Goal: Navigation & Orientation: Find specific page/section

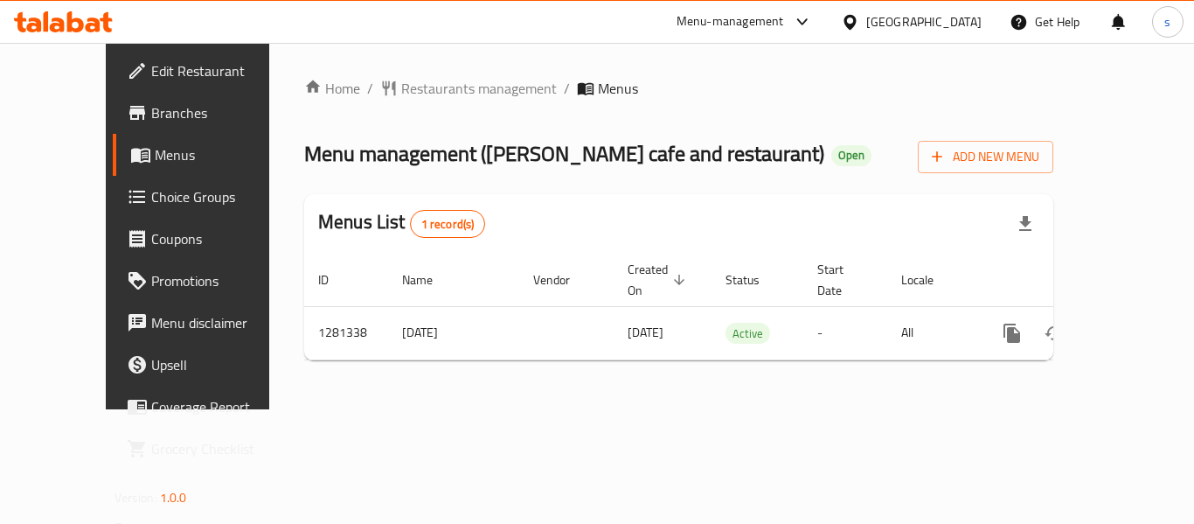
click at [404, 103] on div "Home / Restaurants management / Menus Menu management ( ermi cafe and restauran…" at bounding box center [678, 226] width 749 height 296
click at [403, 99] on span "Restaurants management" at bounding box center [479, 88] width 156 height 21
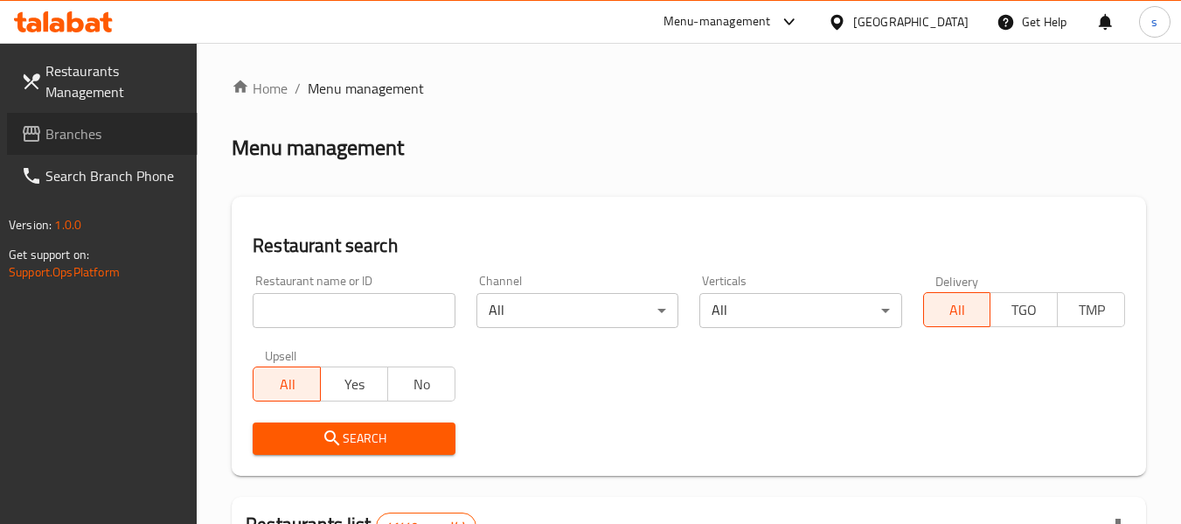
click at [78, 140] on span "Branches" at bounding box center [114, 133] width 138 height 21
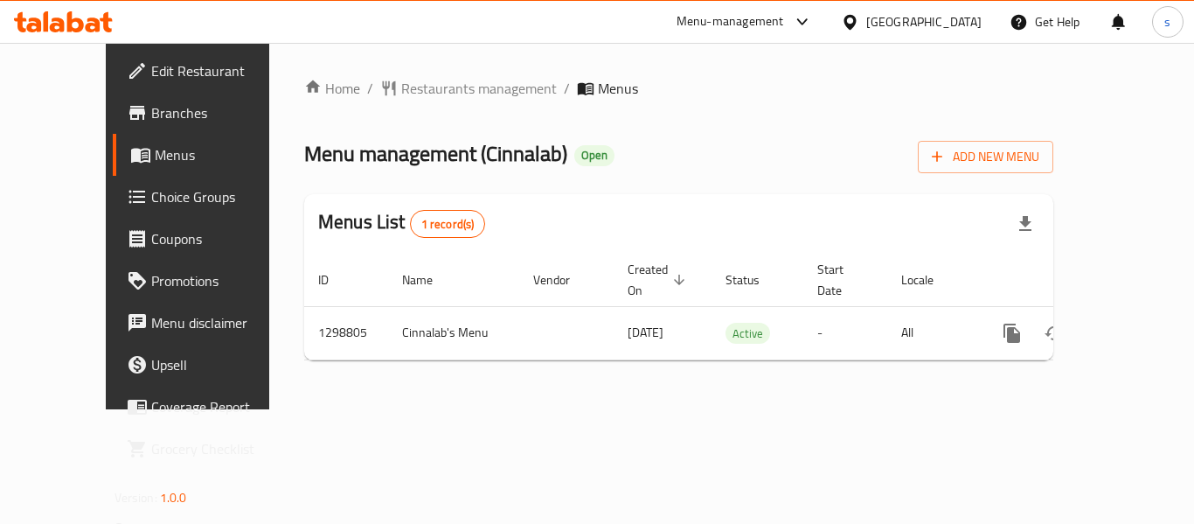
click at [899, 16] on div "[GEOGRAPHIC_DATA]" at bounding box center [923, 21] width 115 height 19
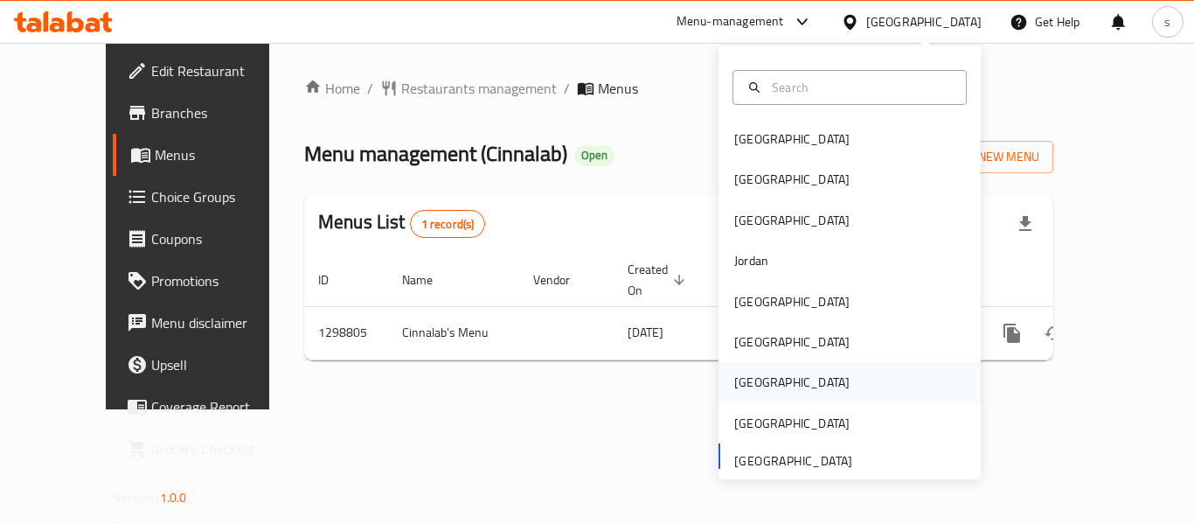
click at [754, 387] on div "[GEOGRAPHIC_DATA]" at bounding box center [791, 382] width 143 height 40
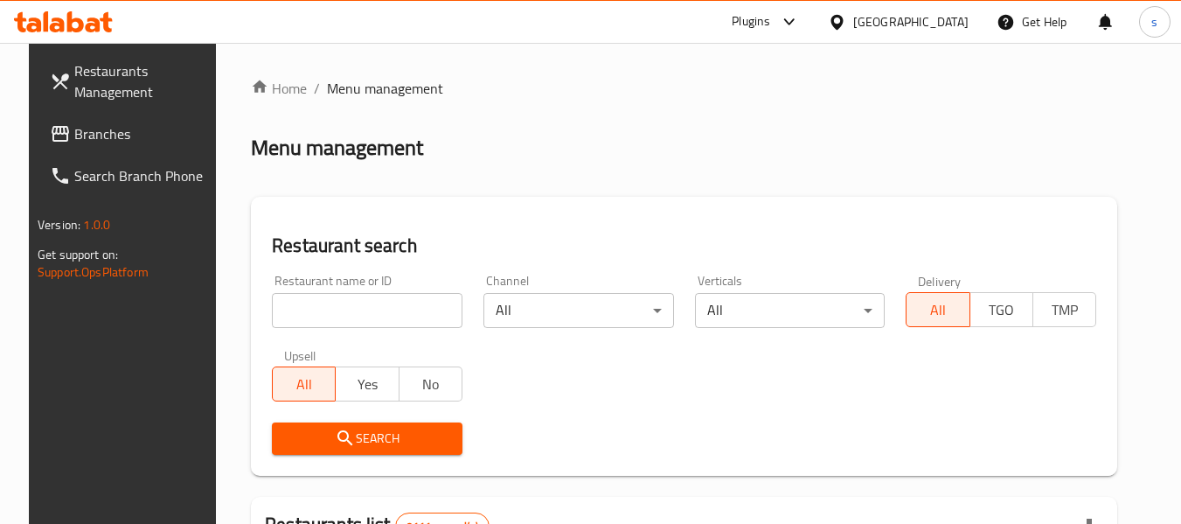
click at [74, 135] on span "Branches" at bounding box center [143, 133] width 138 height 21
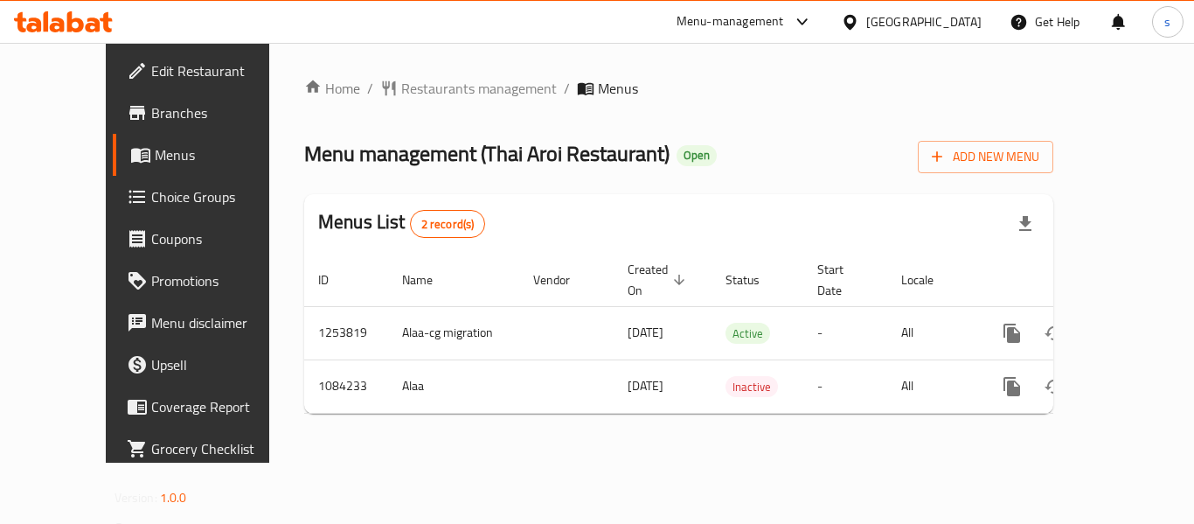
click at [963, 31] on div "[GEOGRAPHIC_DATA]" at bounding box center [923, 21] width 115 height 19
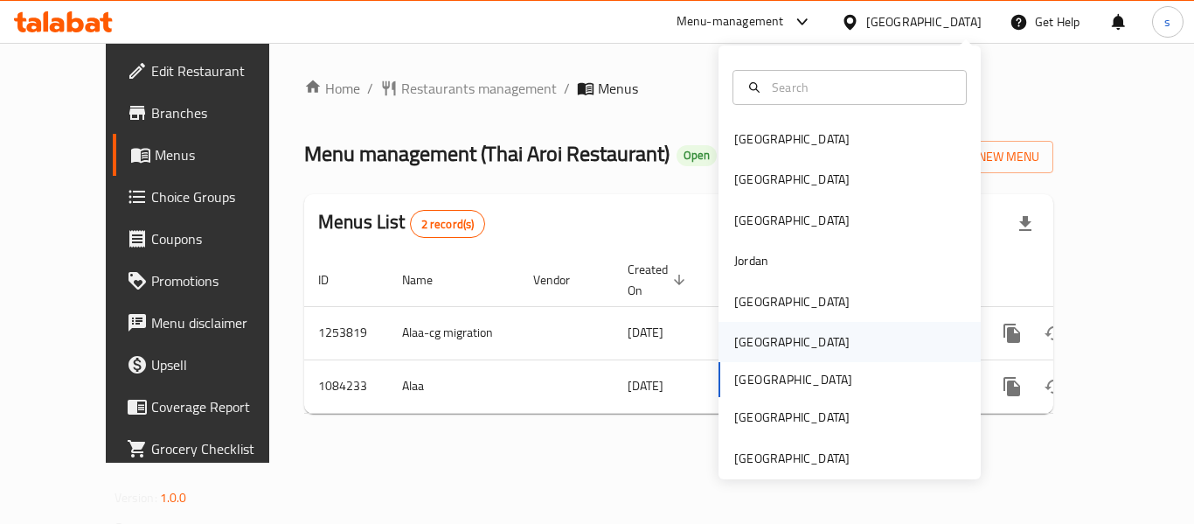
click at [788, 351] on div "Oman" at bounding box center [850, 342] width 262 height 40
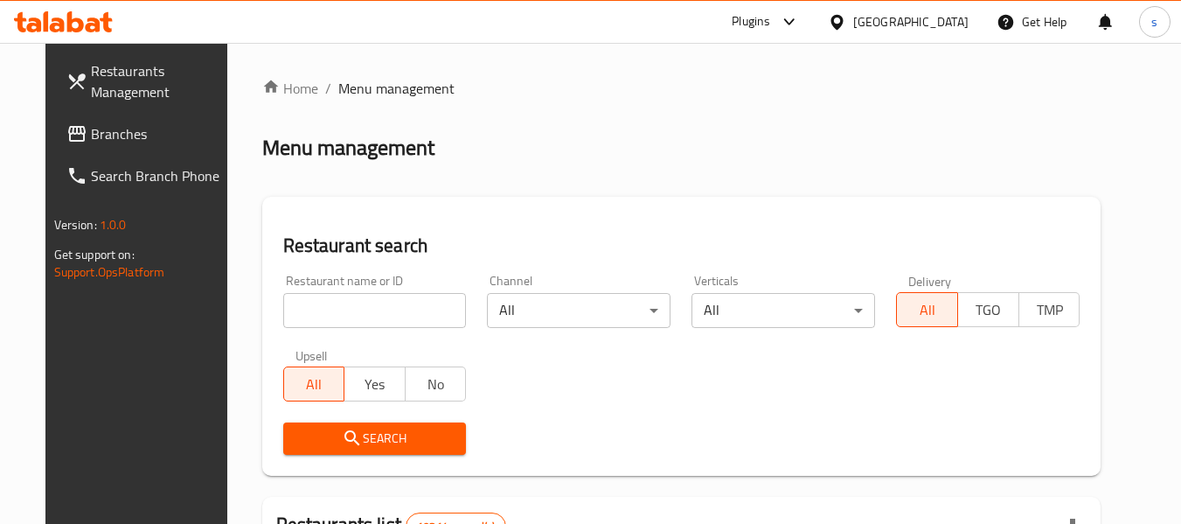
click at [91, 141] on span "Branches" at bounding box center [160, 133] width 138 height 21
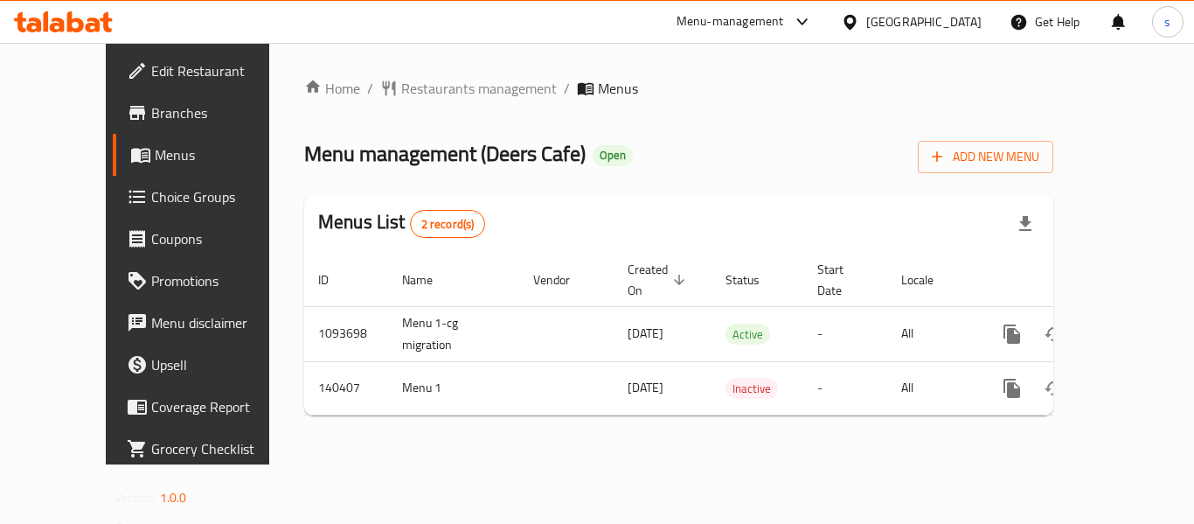
click at [980, 16] on div "[GEOGRAPHIC_DATA]" at bounding box center [923, 21] width 115 height 19
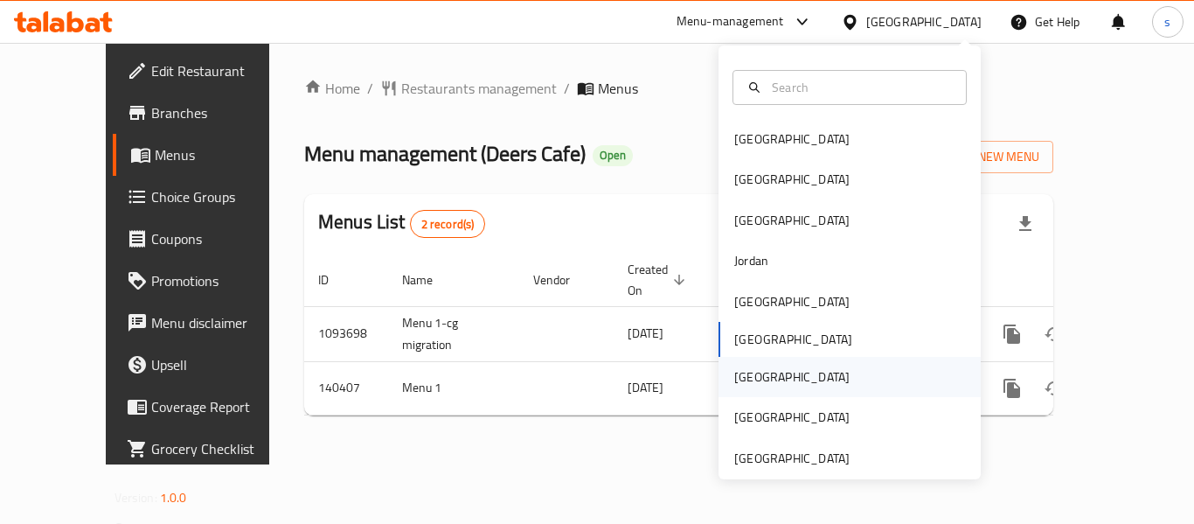
click at [758, 380] on div "[GEOGRAPHIC_DATA]" at bounding box center [791, 377] width 143 height 40
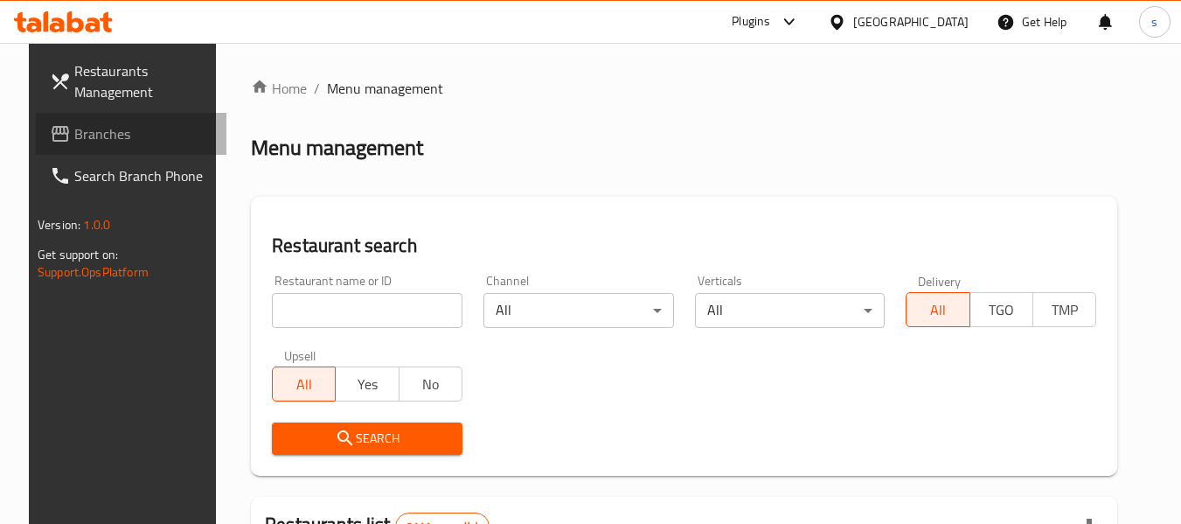
click at [74, 132] on span "Branches" at bounding box center [143, 133] width 138 height 21
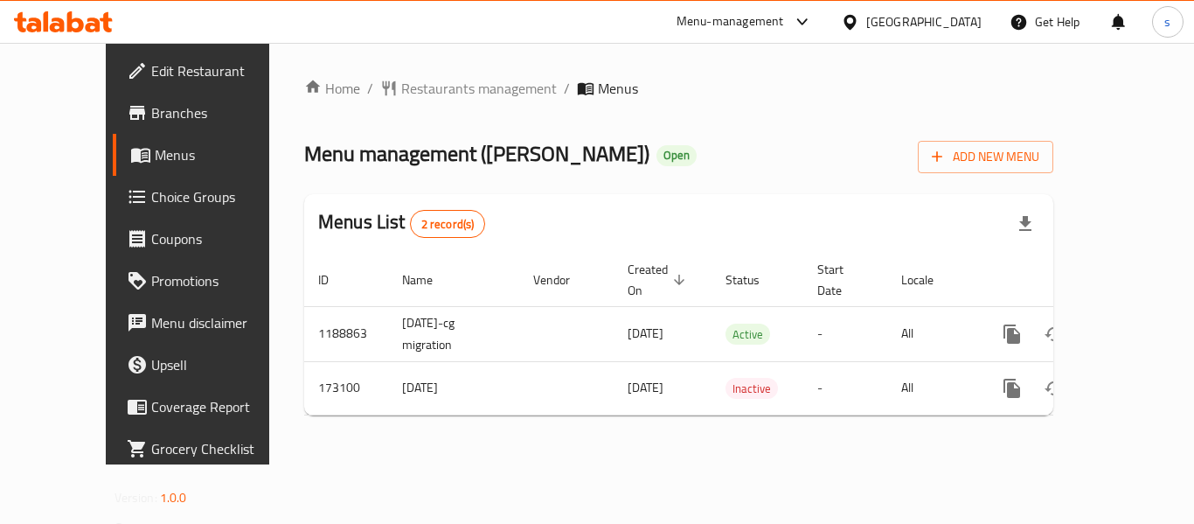
click at [951, 28] on div "Qatar" at bounding box center [923, 21] width 115 height 19
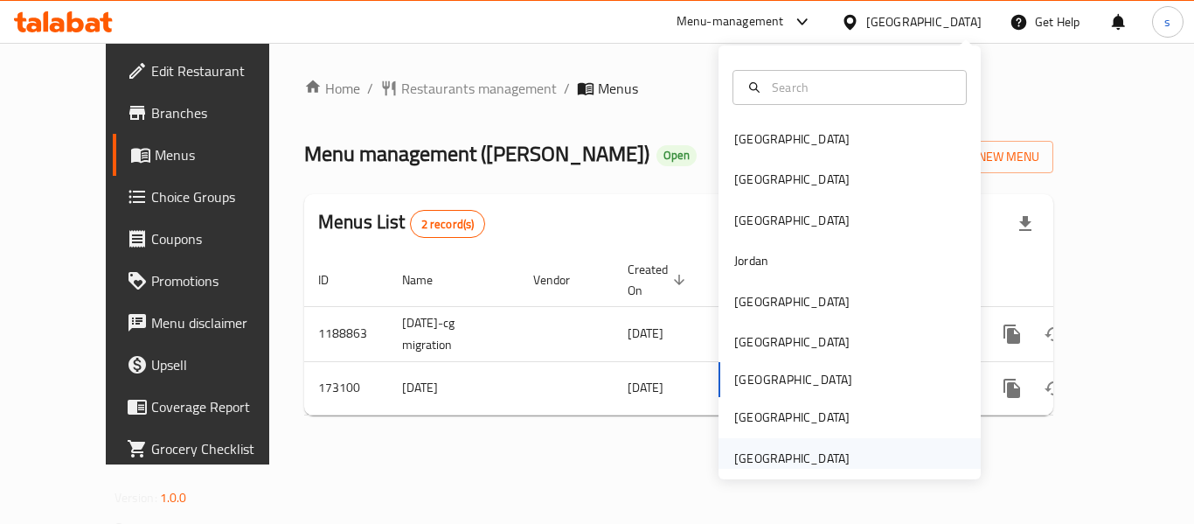
click at [801, 456] on div "[GEOGRAPHIC_DATA]" at bounding box center [791, 457] width 115 height 19
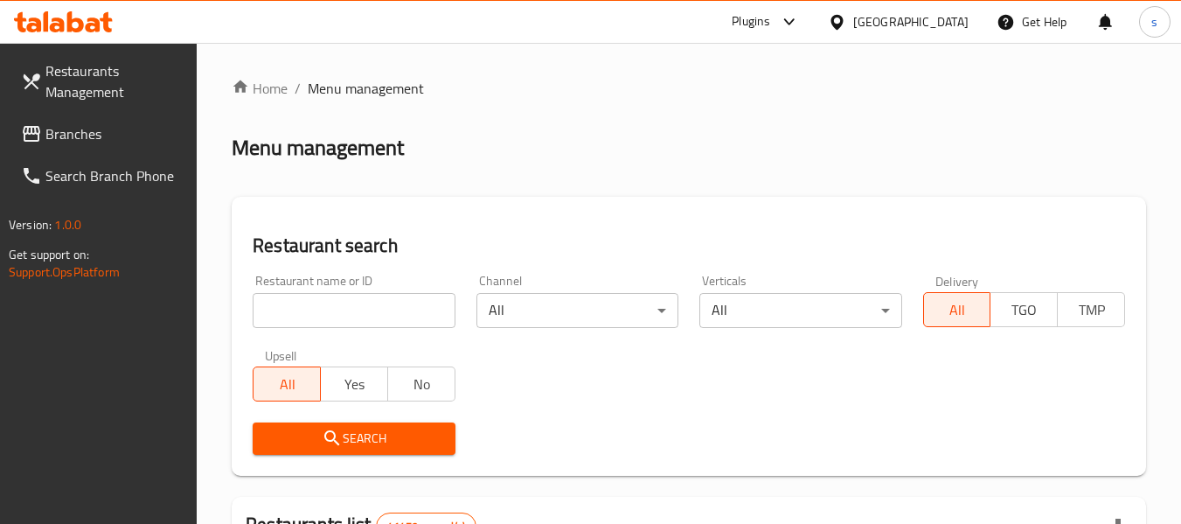
click at [108, 129] on span "Branches" at bounding box center [114, 133] width 138 height 21
